Goal: Task Accomplishment & Management: Manage account settings

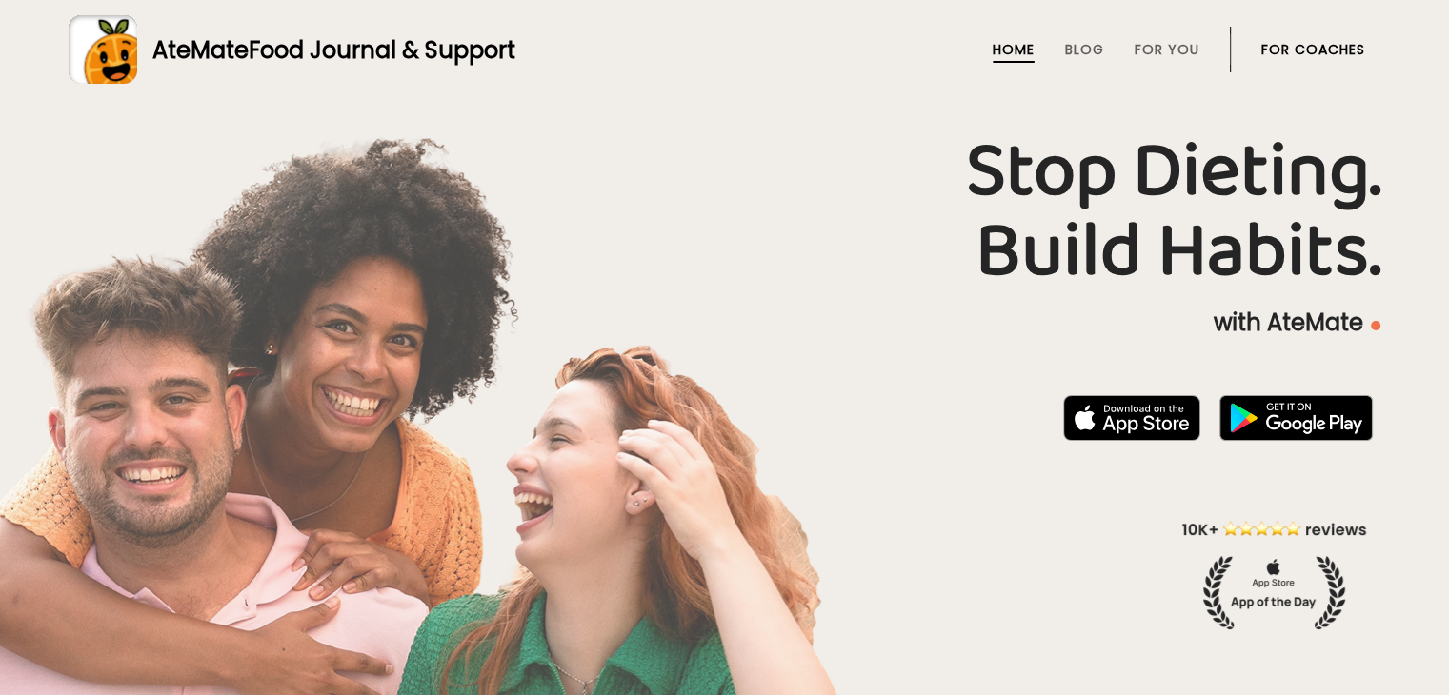
click at [1319, 46] on link "For Coaches" at bounding box center [1313, 49] width 104 height 15
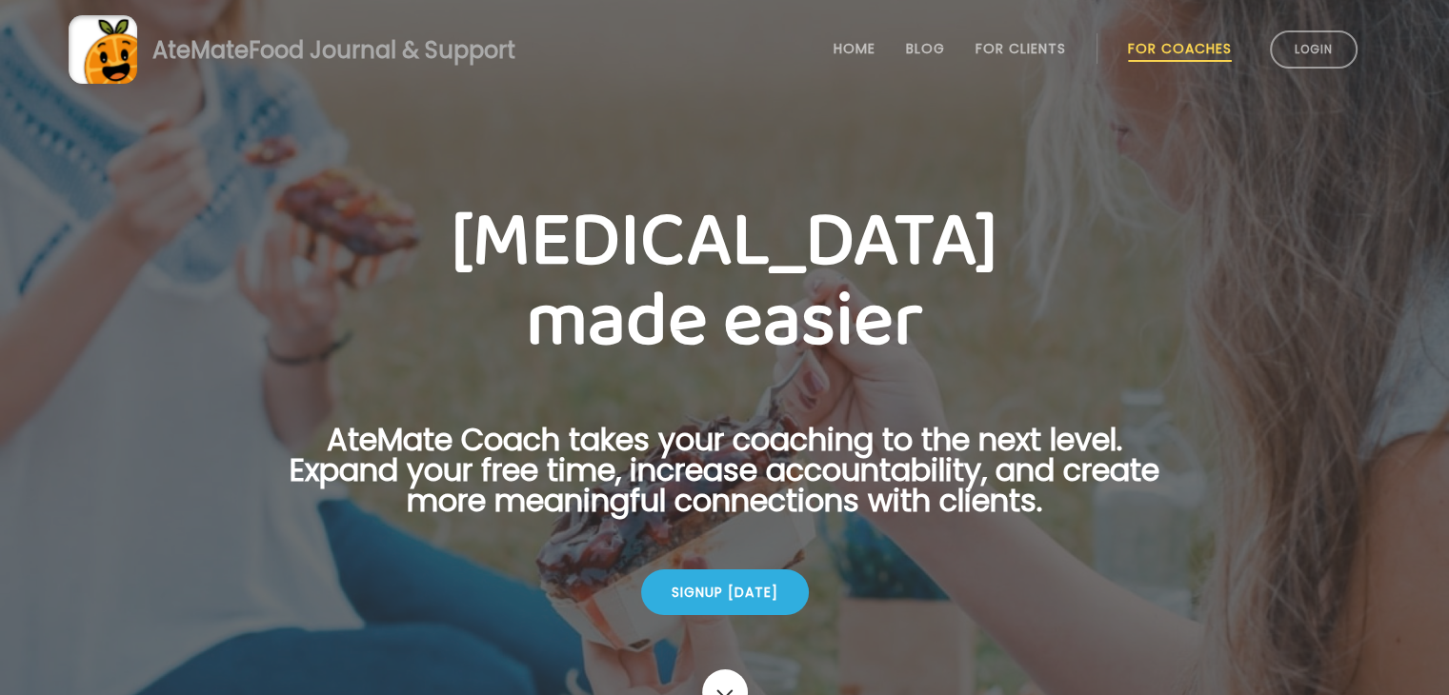
click at [1319, 46] on link "Login" at bounding box center [1314, 49] width 88 height 38
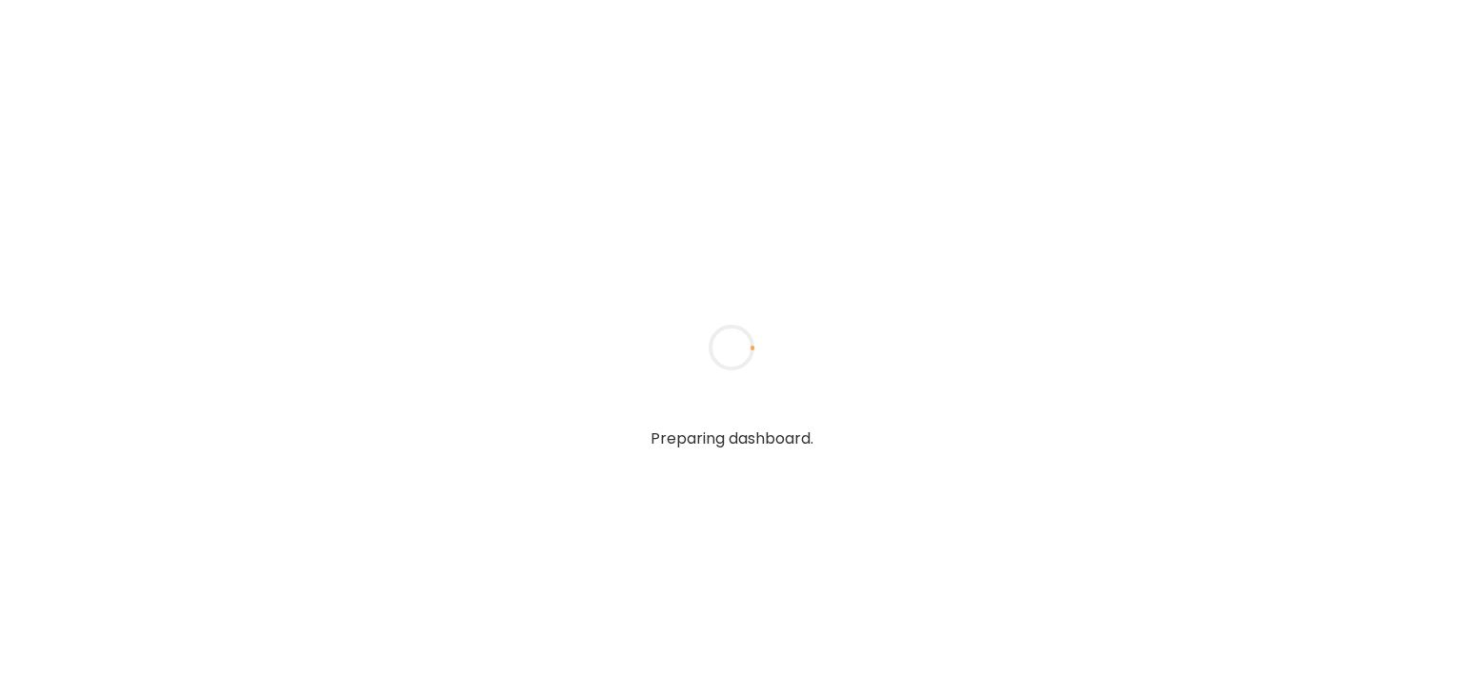
type input "*******"
type input "**********"
